Goal: Task Accomplishment & Management: Use online tool/utility

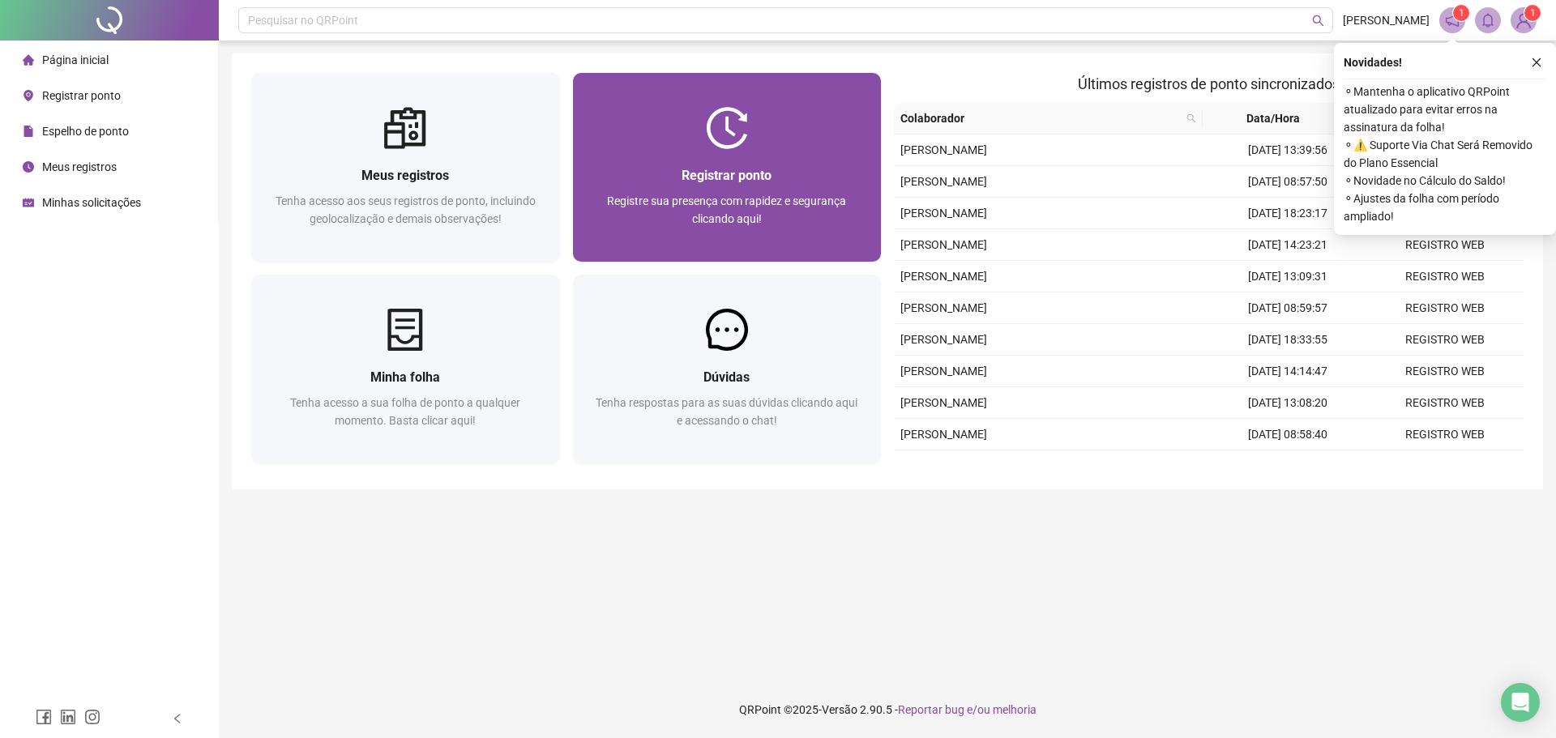
click at [760, 188] on div "Registrar ponto Registre sua presença com rapidez e segurança clicando aqui!" at bounding box center [727, 205] width 270 height 80
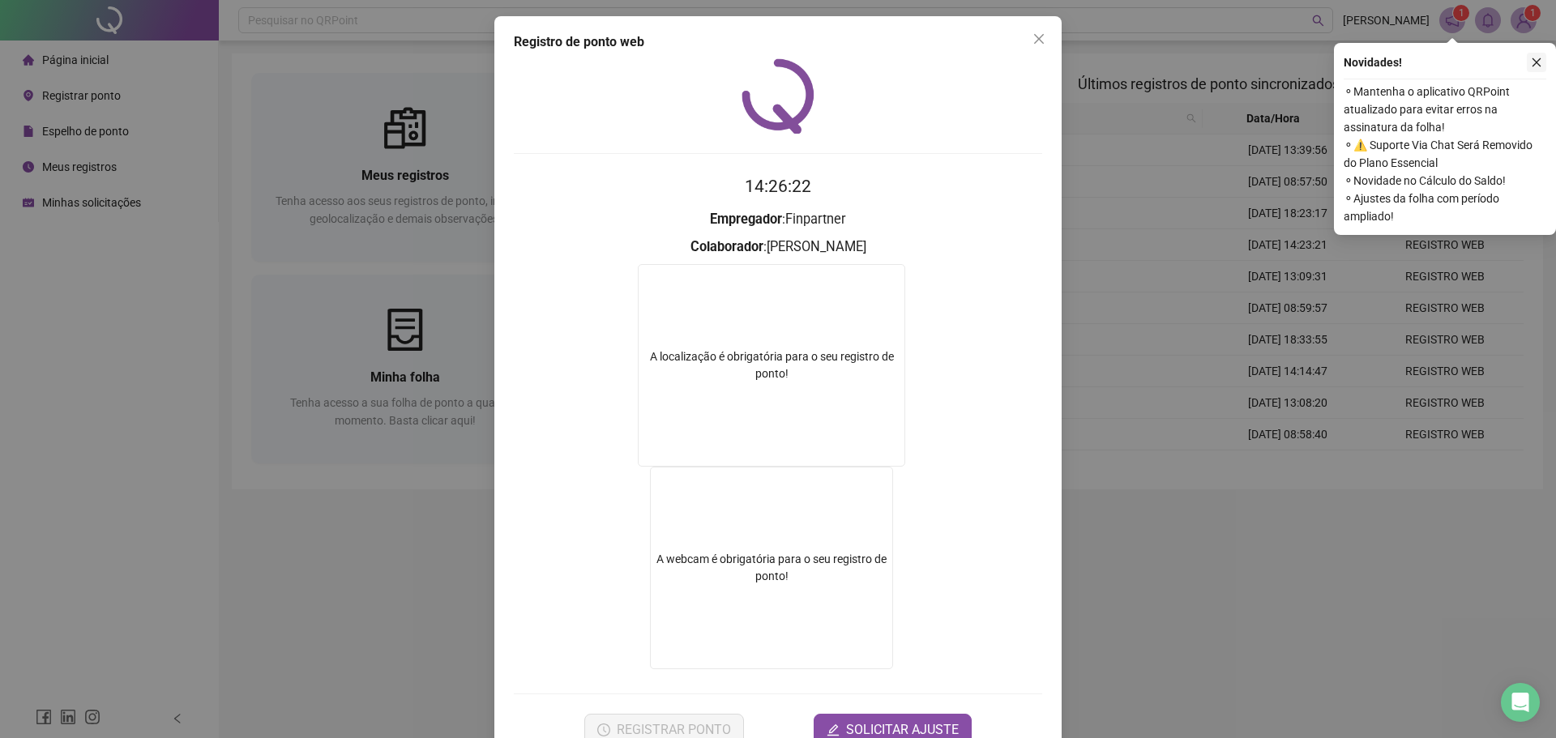
click at [1543, 67] on button "button" at bounding box center [1536, 62] width 19 height 19
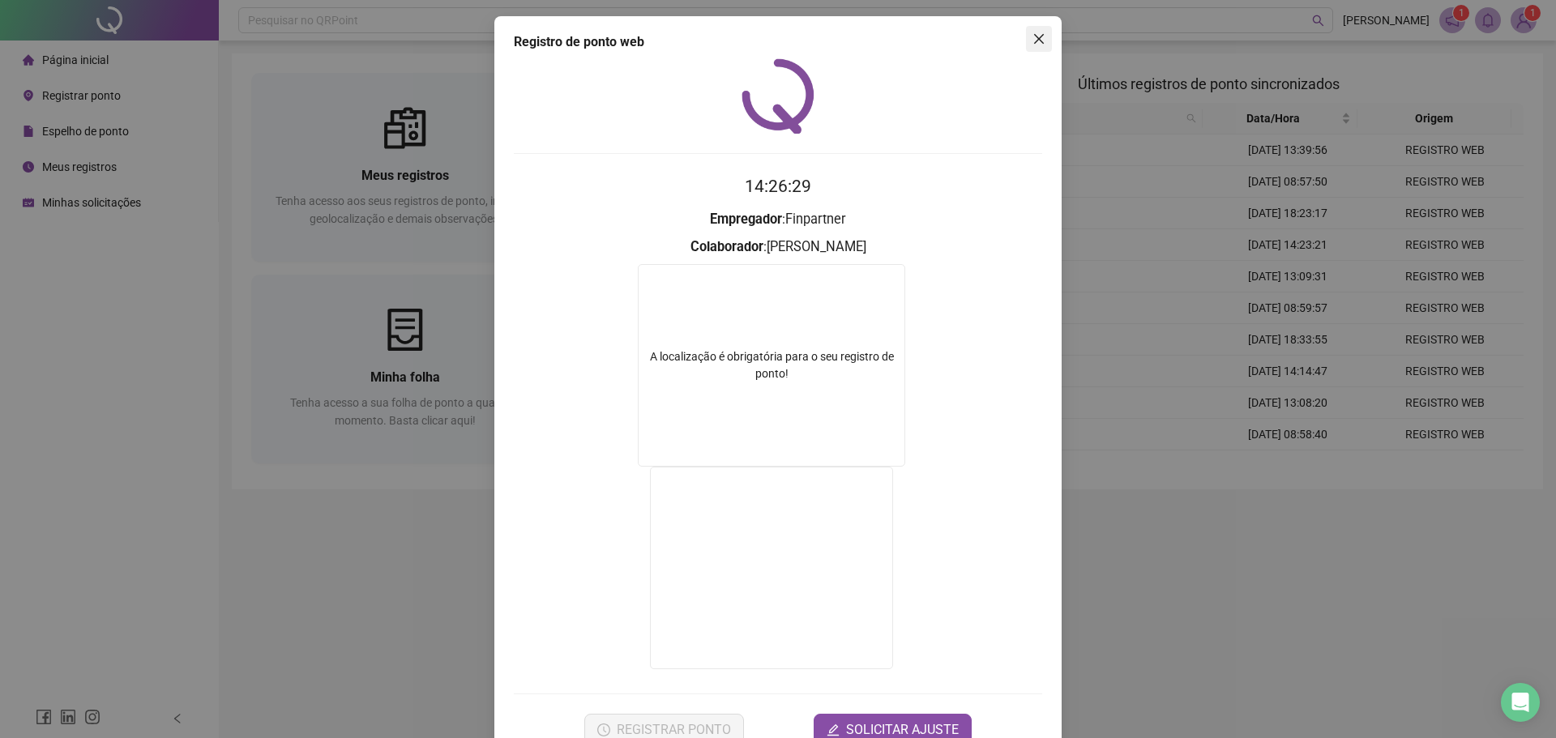
click at [1036, 28] on button "Close" at bounding box center [1039, 39] width 26 height 26
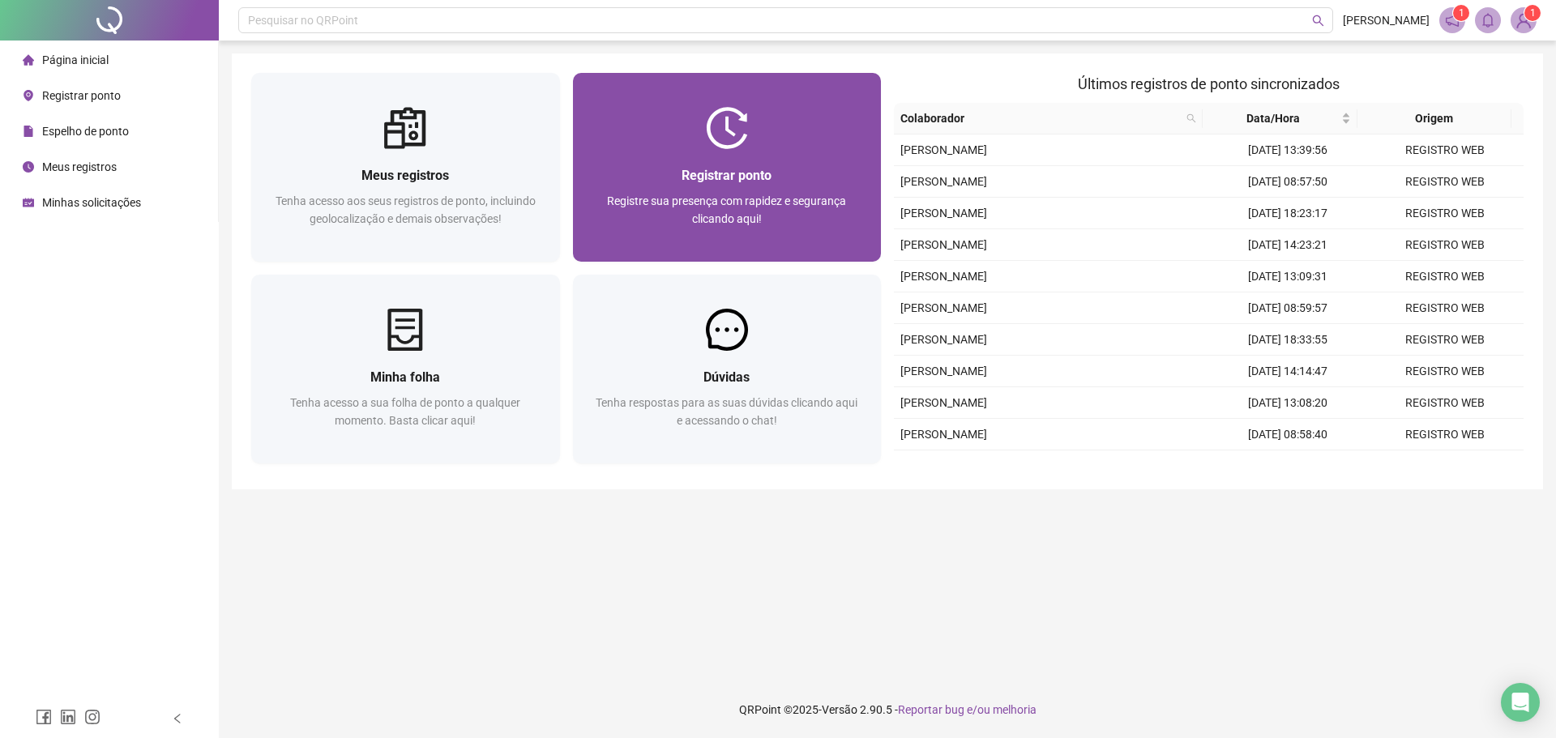
click at [786, 86] on div "Registrar ponto Registre sua presença com rapidez e segurança clicando aqui!" at bounding box center [727, 167] width 309 height 189
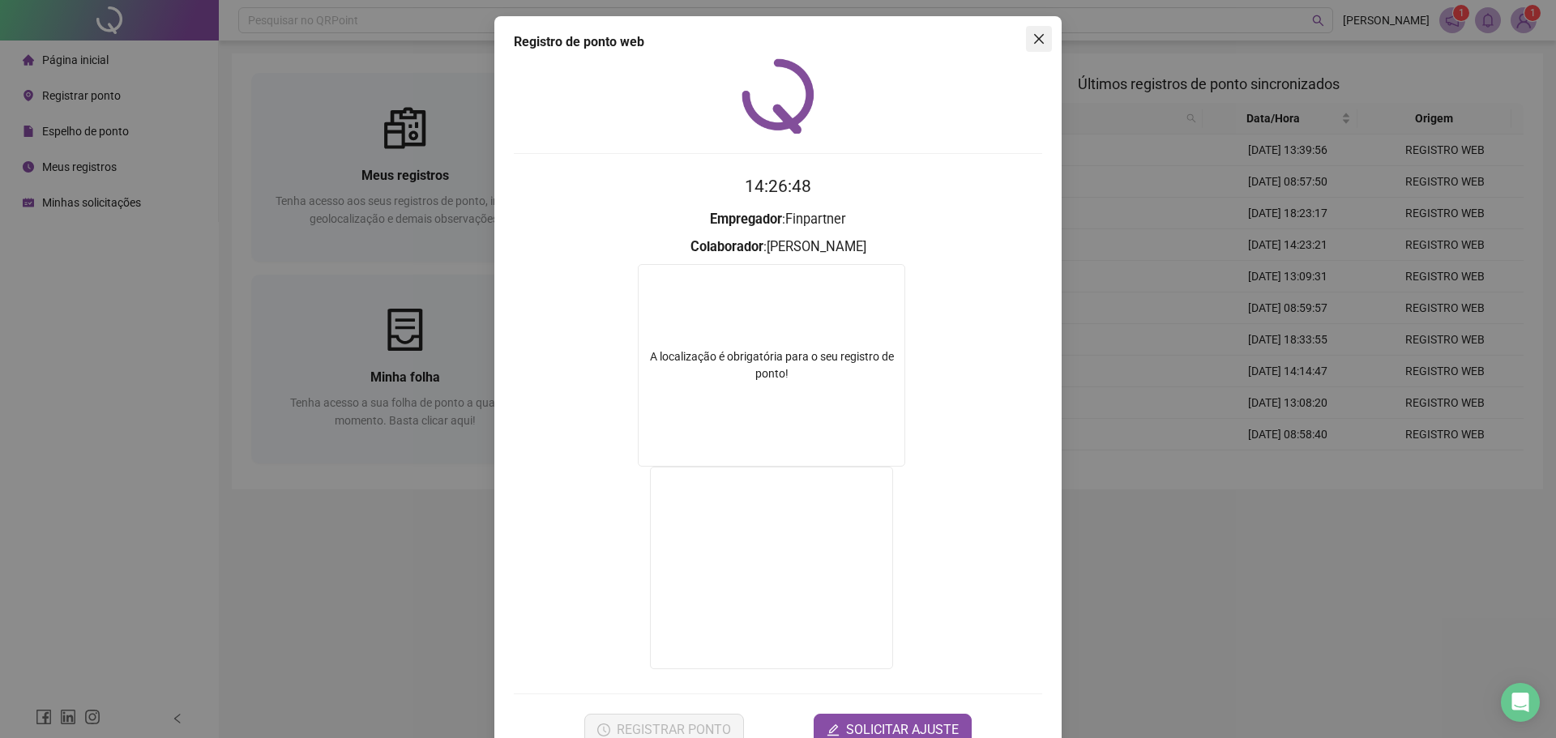
click at [1037, 35] on icon "close" at bounding box center [1039, 39] width 10 height 10
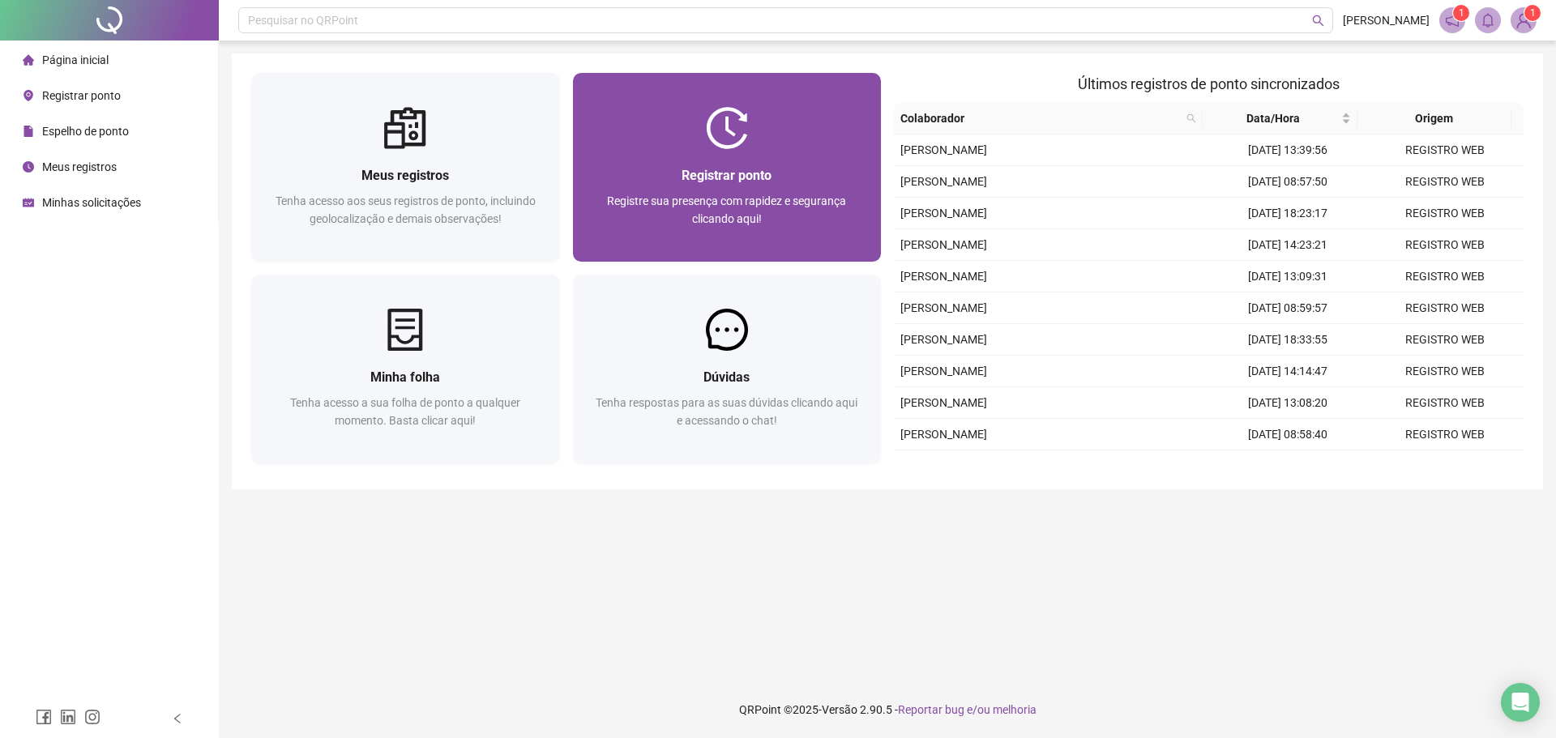
click at [703, 164] on div "Registrar ponto Registre sua presença com rapidez e segurança clicando aqui!" at bounding box center [727, 205] width 309 height 113
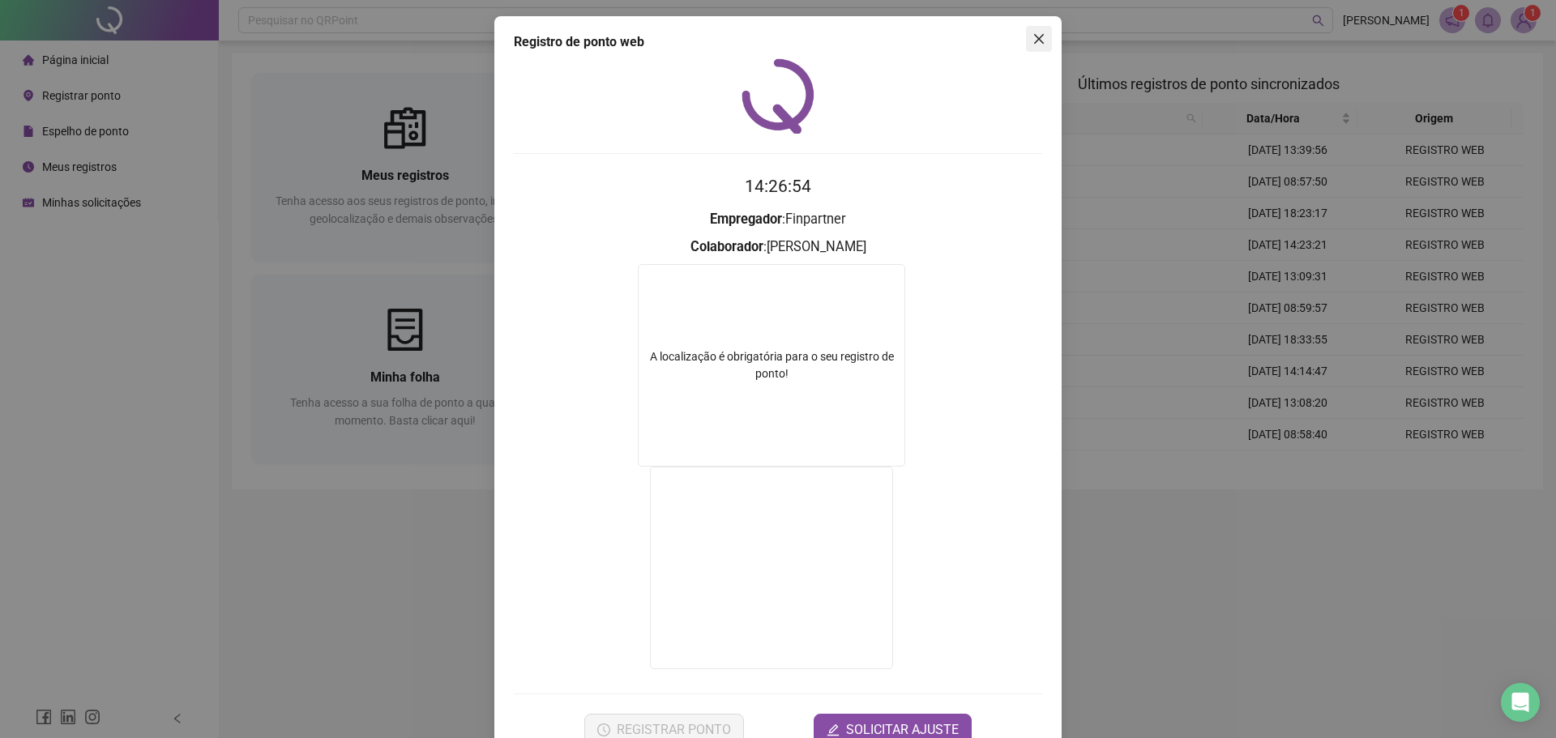
click at [1039, 41] on icon "close" at bounding box center [1038, 38] width 13 height 13
